Goal: Transaction & Acquisition: Download file/media

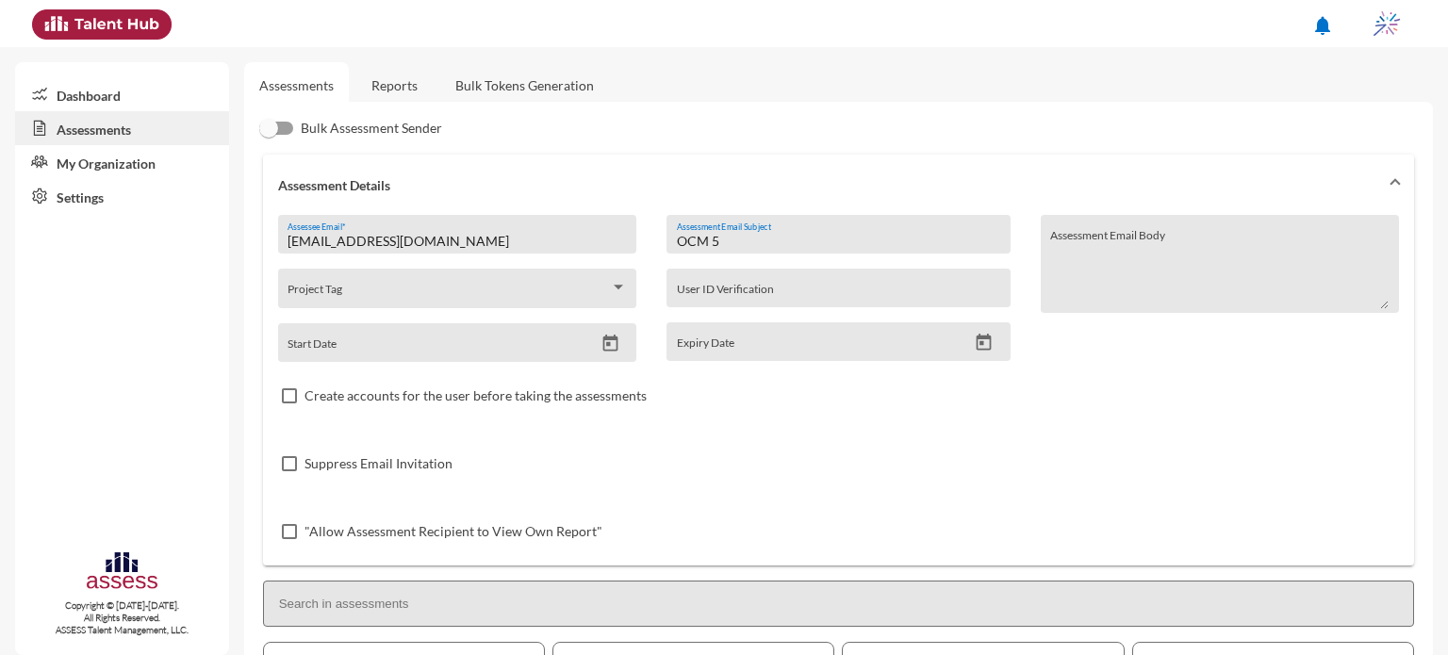
click at [397, 76] on link "Reports" at bounding box center [394, 85] width 76 height 46
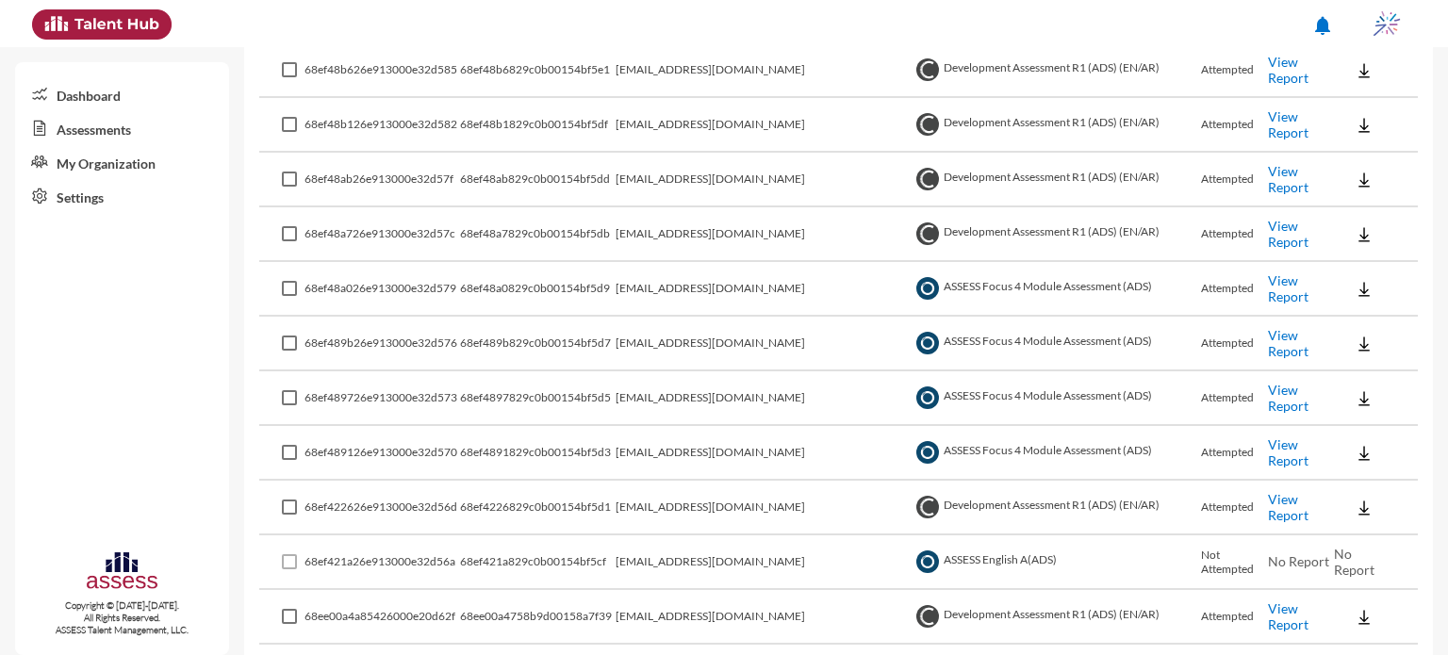
scroll to position [703, 0]
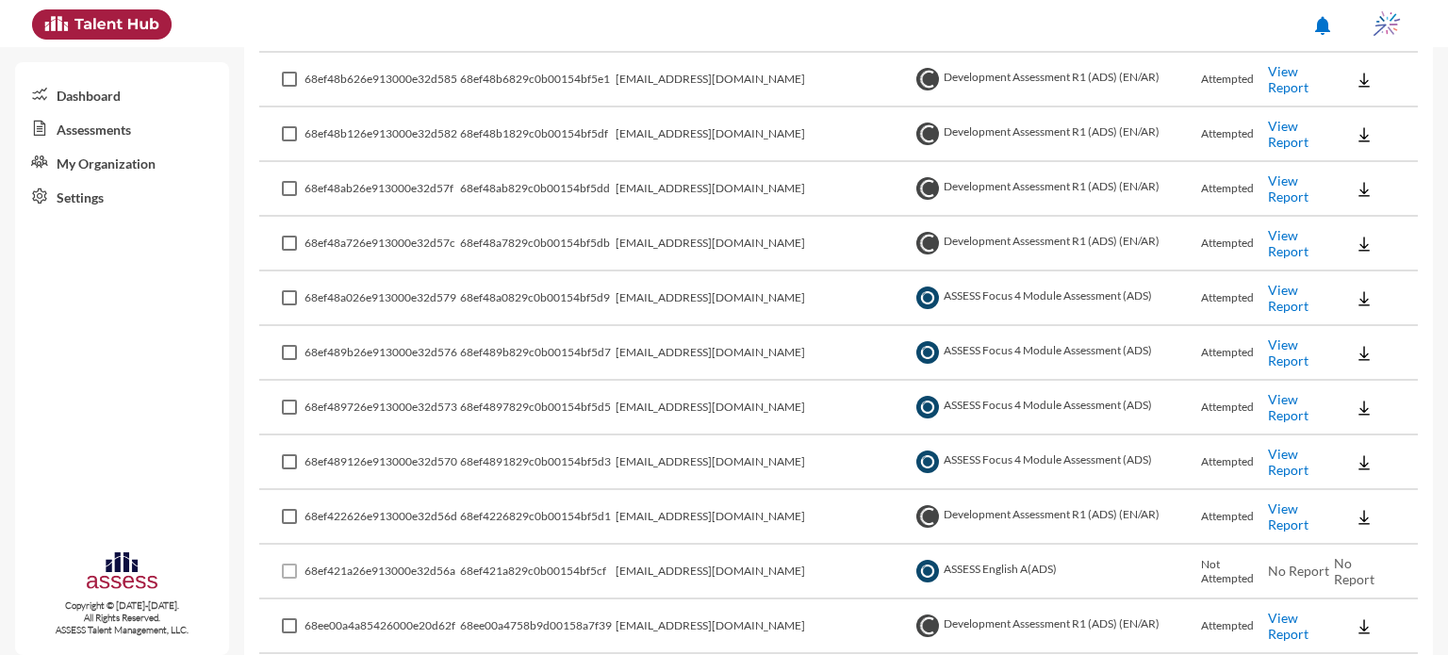
click at [1278, 77] on link "View Report" at bounding box center [1288, 79] width 41 height 32
click at [1290, 80] on link "View Report" at bounding box center [1288, 79] width 41 height 32
click at [1355, 83] on img at bounding box center [1364, 80] width 19 height 19
click at [1358, 114] on button "OCM / EN" at bounding box center [1383, 113] width 129 height 36
click at [1355, 129] on img at bounding box center [1364, 134] width 19 height 19
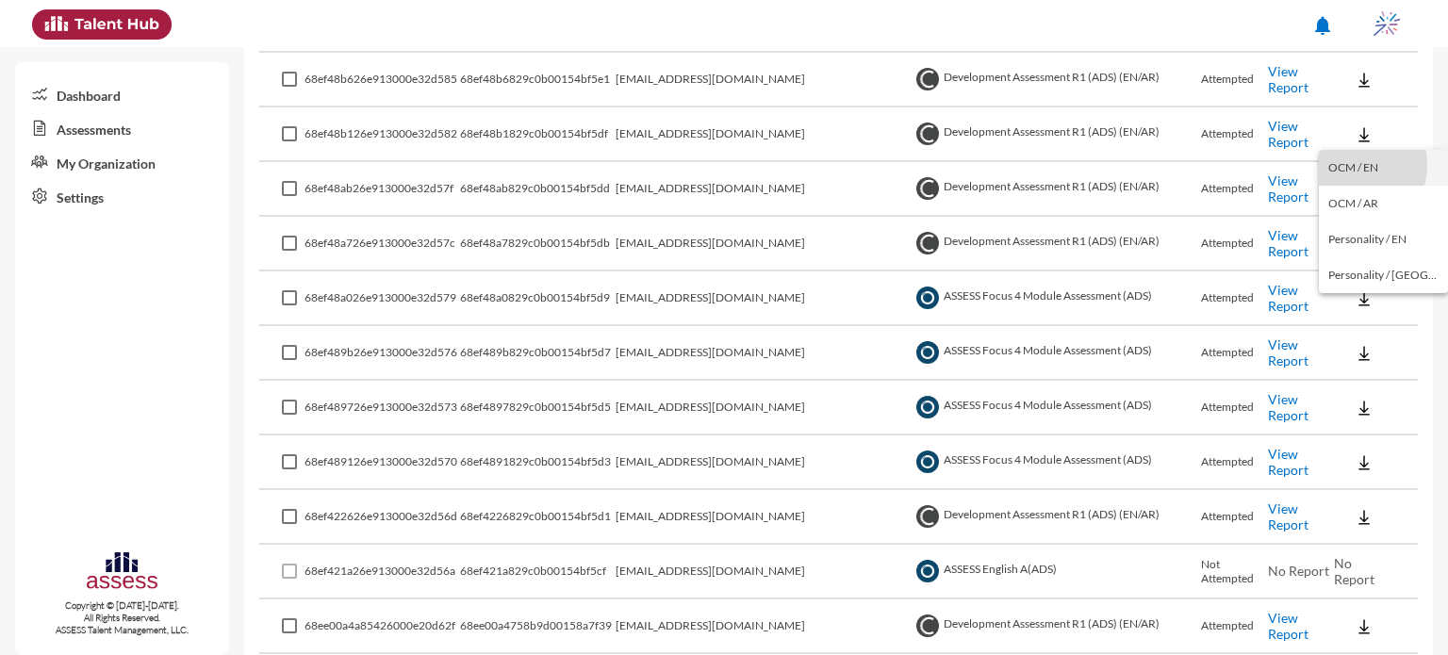
click at [1350, 165] on button "OCM / EN" at bounding box center [1383, 168] width 129 height 36
click at [1355, 191] on img at bounding box center [1364, 189] width 19 height 19
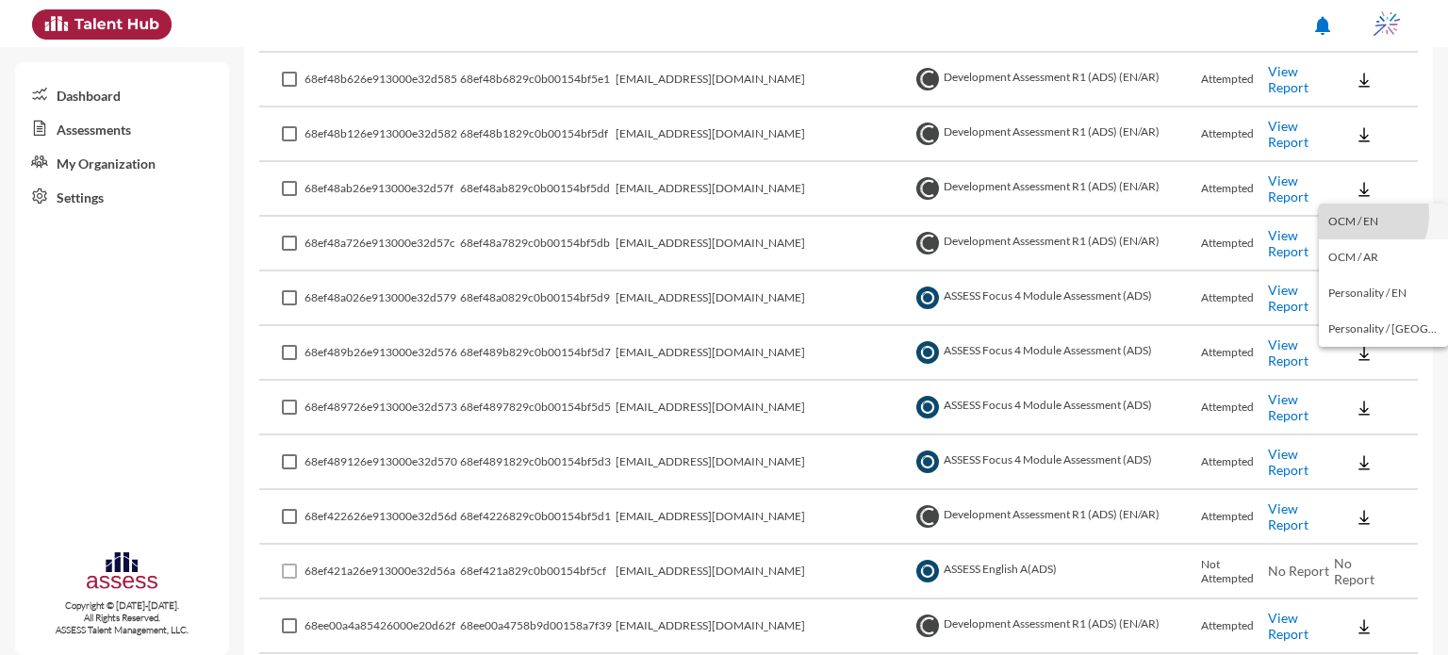
click at [1358, 215] on button "OCM / EN" at bounding box center [1383, 222] width 129 height 36
click at [1355, 244] on img at bounding box center [1364, 244] width 19 height 19
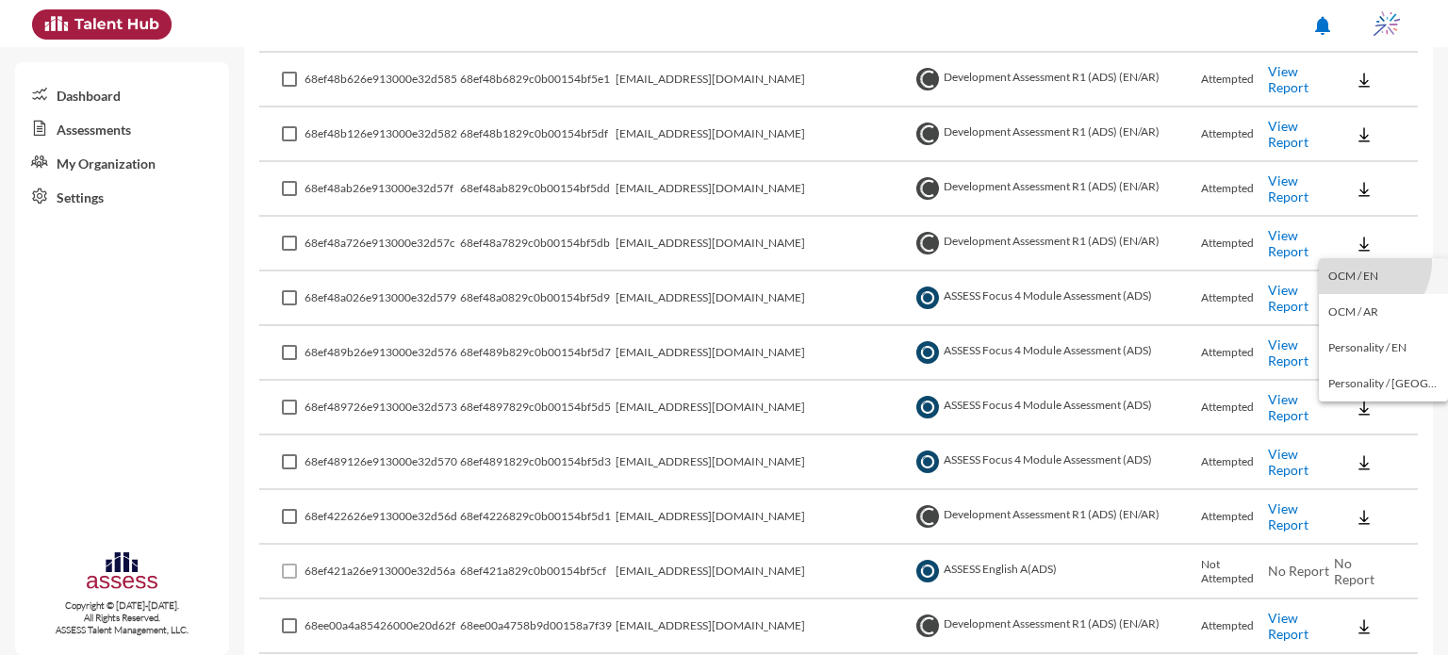
click at [1363, 262] on button "OCM / EN" at bounding box center [1383, 276] width 129 height 36
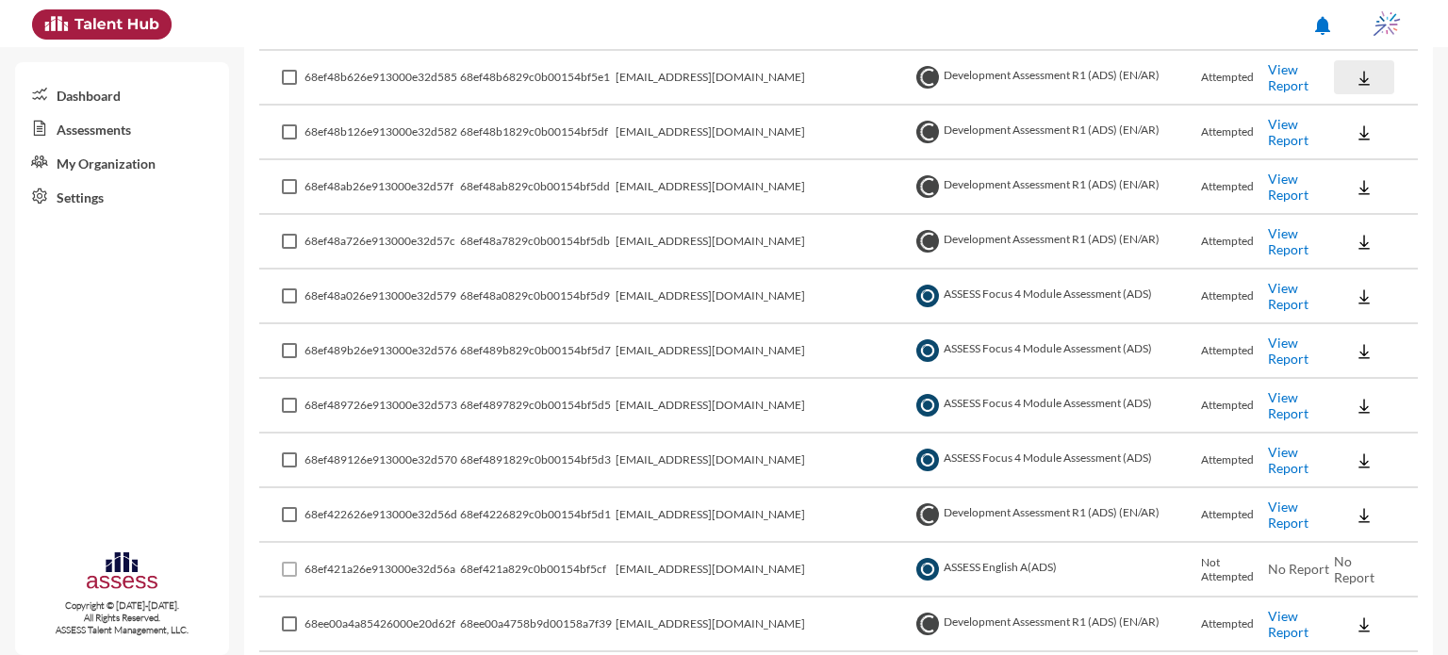
click at [1355, 71] on img at bounding box center [1364, 78] width 19 height 19
click at [1358, 116] on button "OCM / EN" at bounding box center [1383, 112] width 129 height 36
click at [1355, 135] on img at bounding box center [1364, 132] width 19 height 19
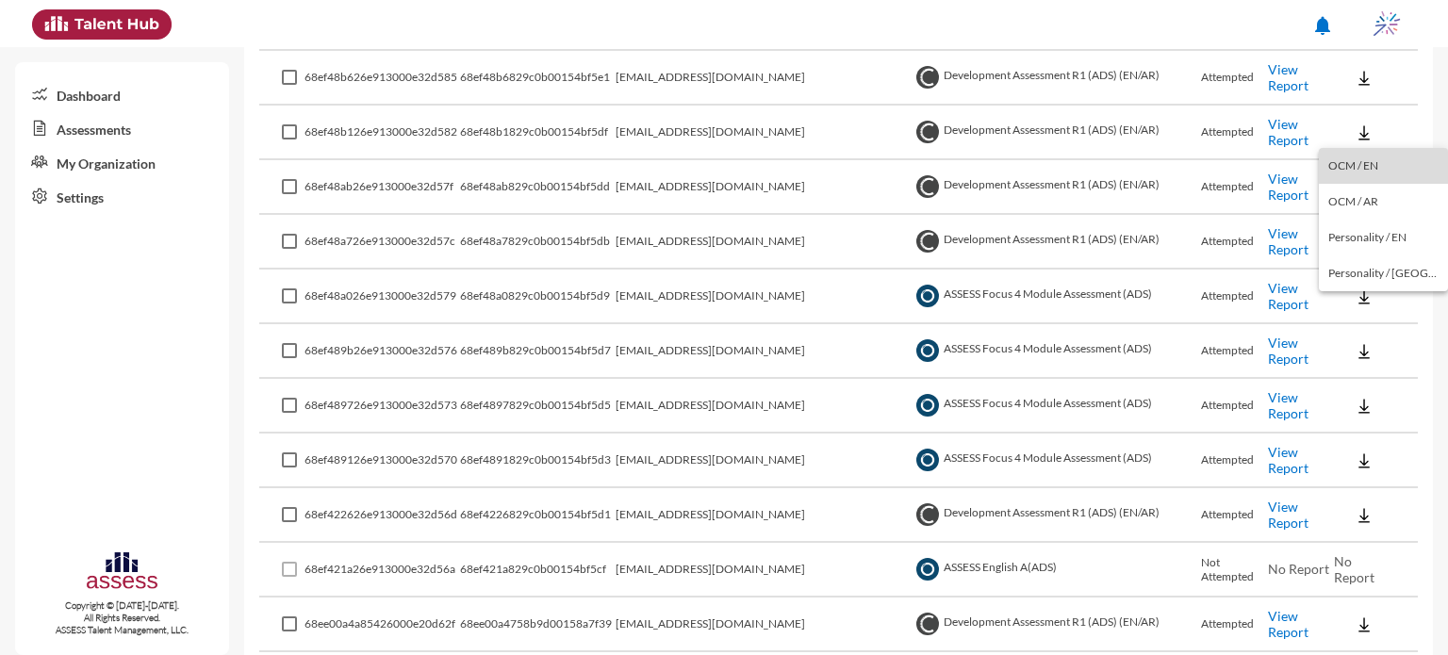
click at [1388, 162] on button "OCM / EN" at bounding box center [1383, 166] width 129 height 36
